Goal: Task Accomplishment & Management: Manage account settings

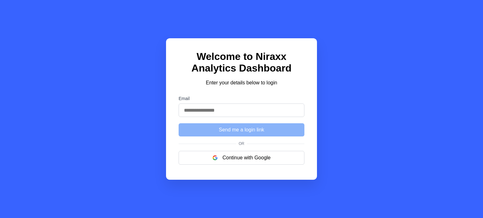
click at [215, 114] on input "Email" at bounding box center [241, 111] width 126 height 14
click at [194, 48] on div "Welcome to Niraxx Analytics Dashboard Enter your details below to login Email S…" at bounding box center [241, 109] width 151 height 142
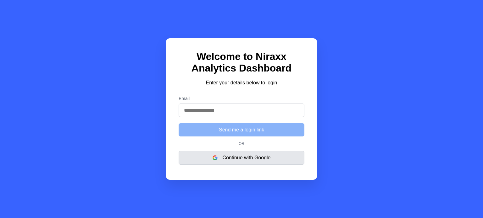
click at [238, 162] on button "Continue with Google" at bounding box center [241, 158] width 126 height 14
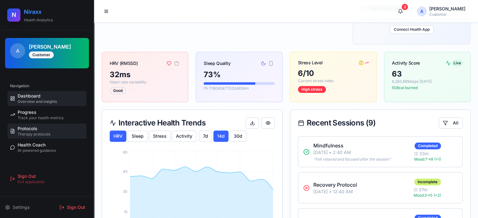
scroll to position [115, 0]
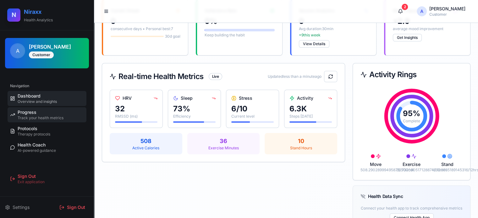
click at [58, 117] on span "Track your health metrics" at bounding box center [41, 118] width 46 height 5
select select "*****"
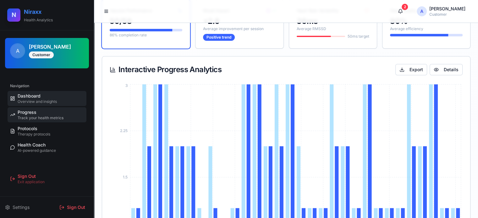
click at [48, 97] on div "Dashboard Overview and insights" at bounding box center [37, 98] width 39 height 11
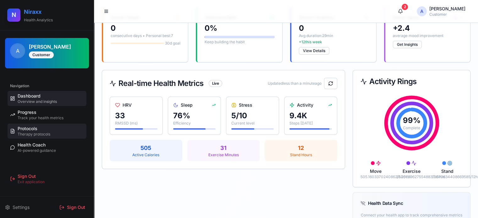
click at [44, 132] on span "Therapy protocols" at bounding box center [34, 134] width 33 height 5
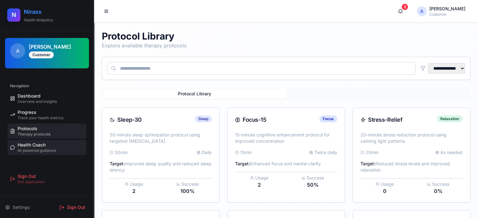
click at [51, 147] on div "Health Coach AI-powered guidance" at bounding box center [37, 147] width 38 height 11
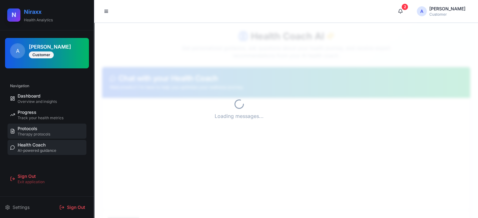
click at [50, 130] on link "Protocols Therapy protocols" at bounding box center [47, 131] width 79 height 15
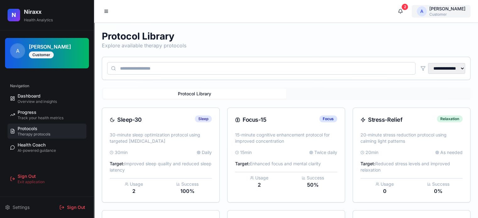
click at [431, 12] on html "**********" at bounding box center [239, 208] width 478 height 416
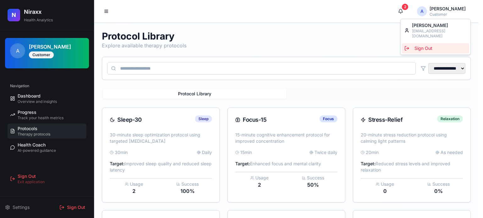
click at [417, 43] on div "Sign Out" at bounding box center [435, 48] width 67 height 10
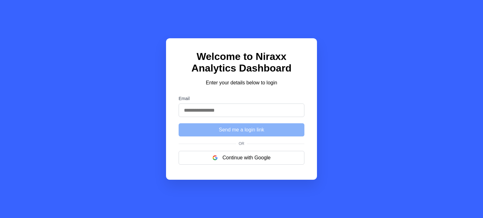
click at [230, 104] on div "Email" at bounding box center [241, 106] width 126 height 21
click at [227, 113] on input "Email" at bounding box center [241, 111] width 126 height 14
